Goal: Information Seeking & Learning: Find specific page/section

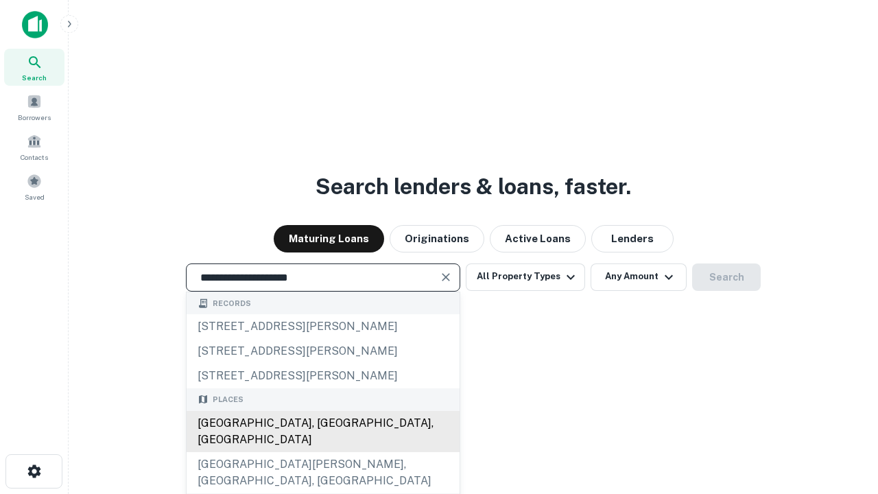
click at [322, 452] on div "[GEOGRAPHIC_DATA], [GEOGRAPHIC_DATA], [GEOGRAPHIC_DATA]" at bounding box center [323, 431] width 273 height 41
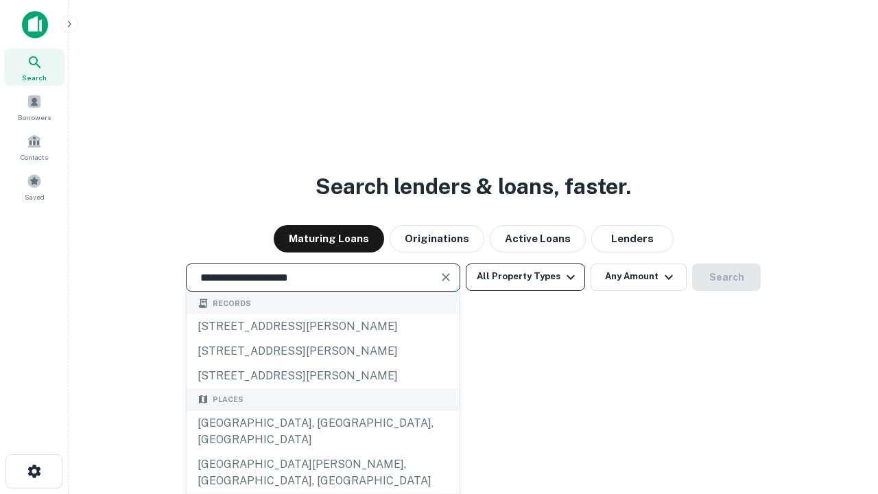
click at [526, 277] on button "All Property Types" at bounding box center [525, 276] width 119 height 27
type input "**********"
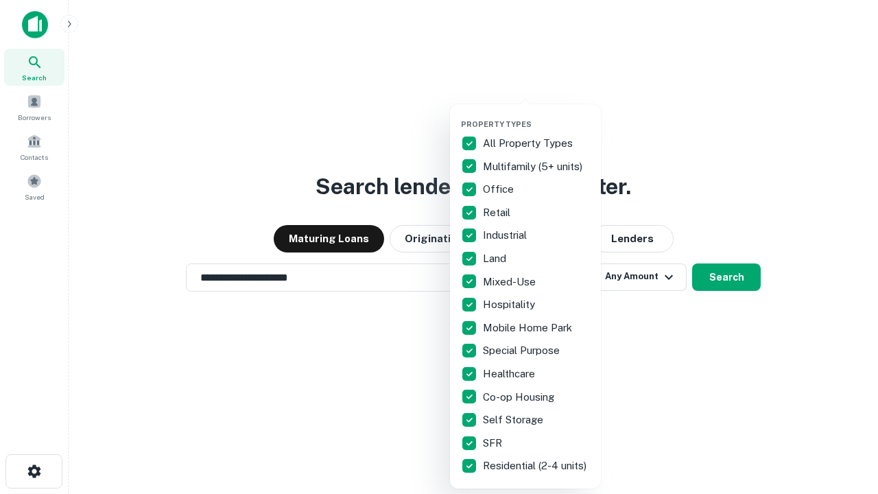
click at [537, 115] on button "button" at bounding box center [536, 115] width 151 height 1
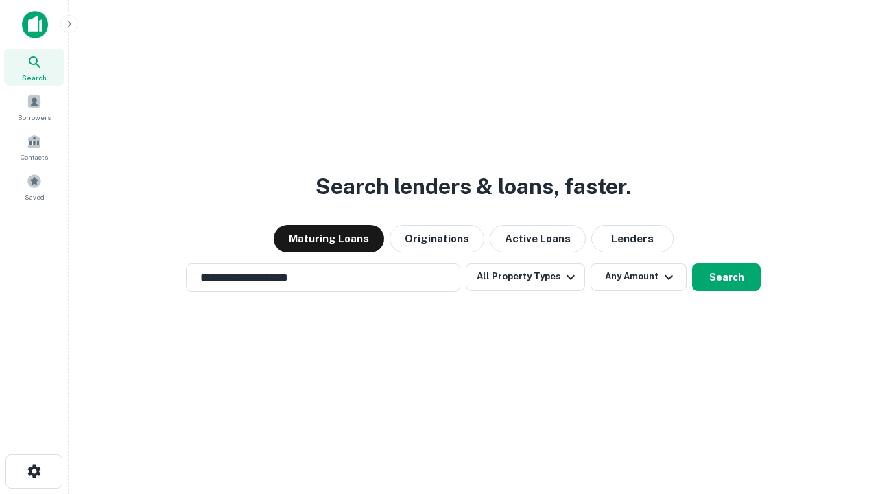
scroll to position [21, 0]
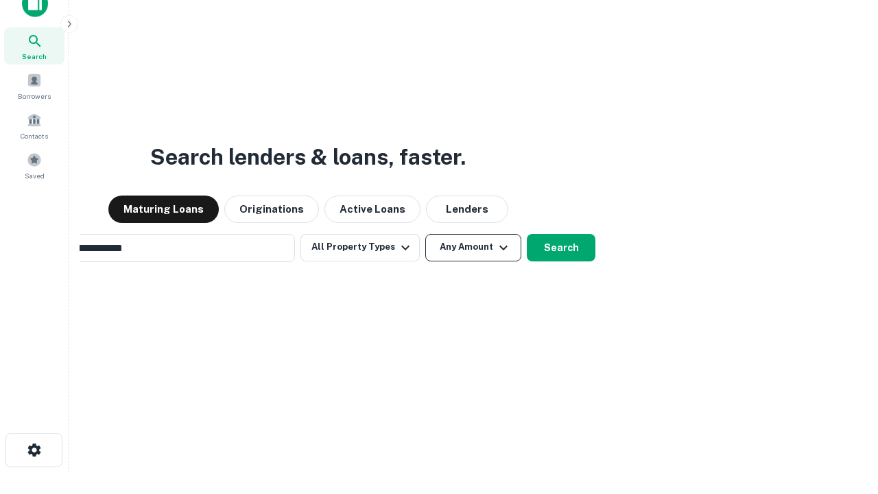
click at [425, 234] on button "Any Amount" at bounding box center [473, 247] width 96 height 27
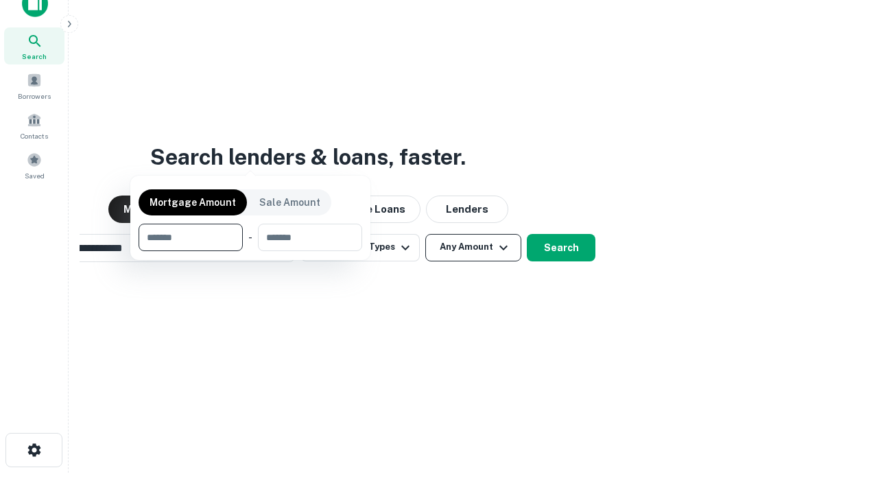
scroll to position [22, 0]
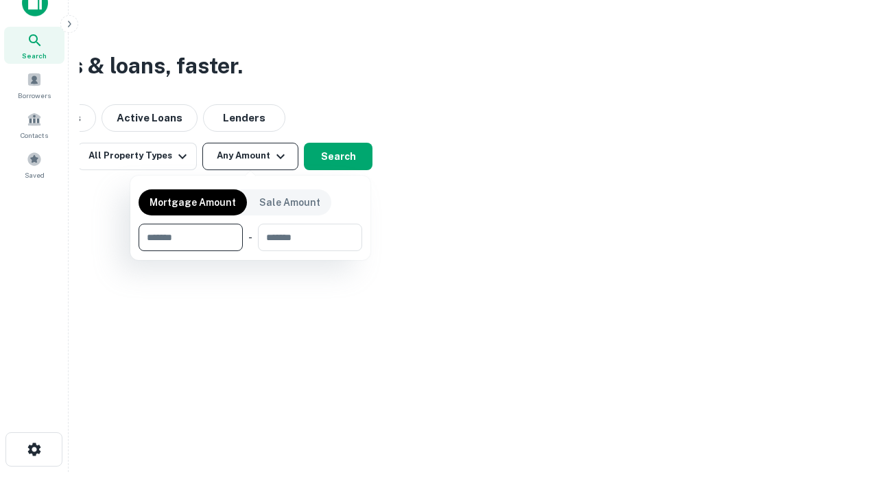
type input "*******"
click at [250, 251] on button "button" at bounding box center [251, 251] width 224 height 1
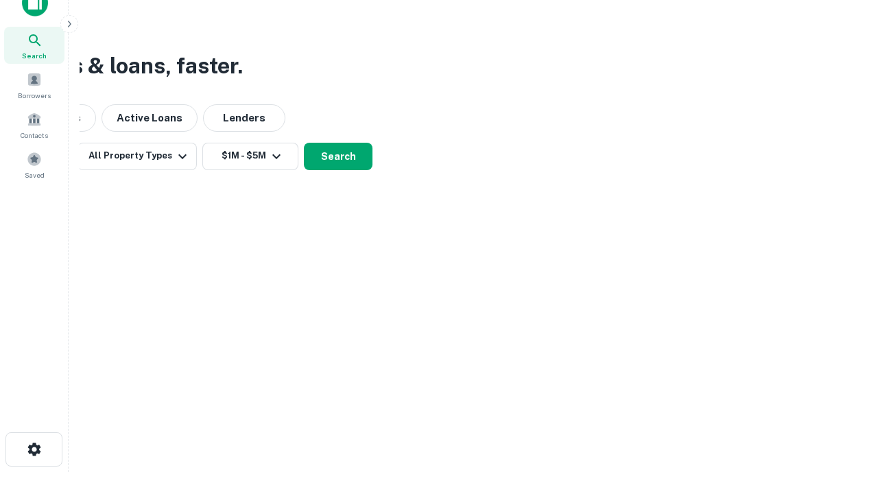
scroll to position [21, 0]
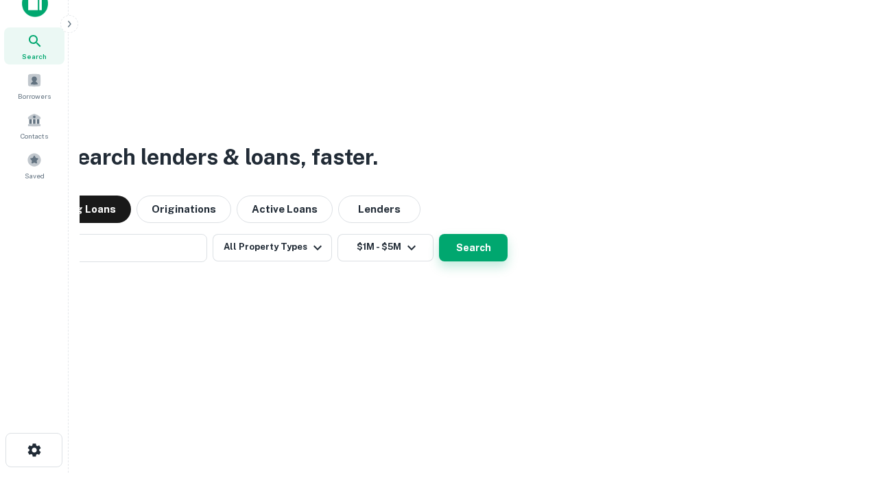
click at [439, 234] on button "Search" at bounding box center [473, 247] width 69 height 27
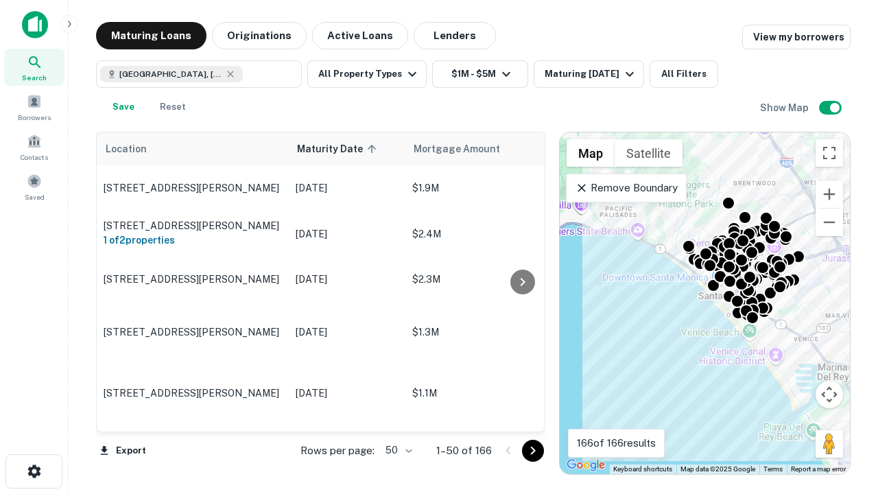
click at [397, 450] on body "Search Borrowers Contacts Saved Maturing Loans Originations Active Loans Lender…" at bounding box center [439, 247] width 878 height 494
click at [397, 416] on li "25" at bounding box center [397, 415] width 40 height 25
